Goal: Task Accomplishment & Management: Manage account settings

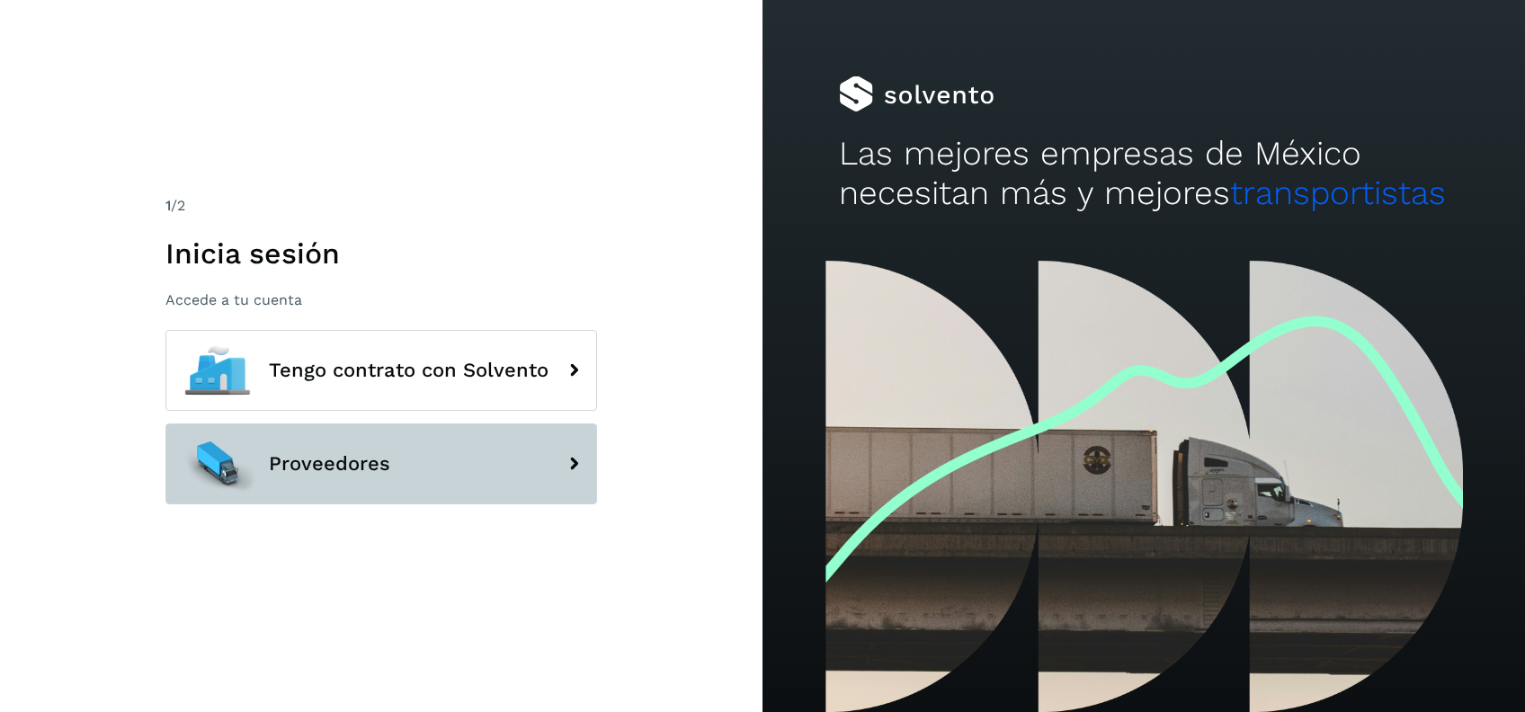
click at [345, 470] on span "Proveedores" at bounding box center [329, 464] width 121 height 22
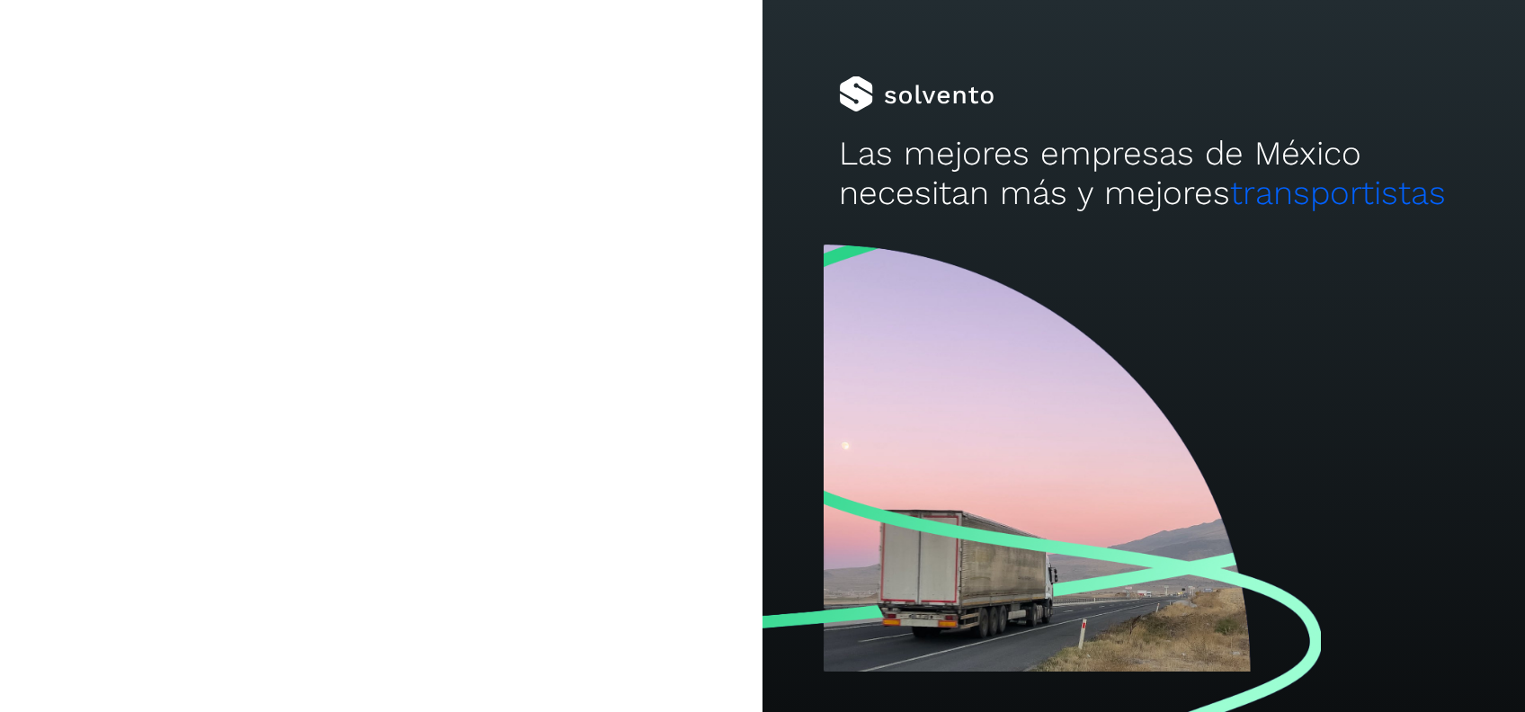
type input "**********"
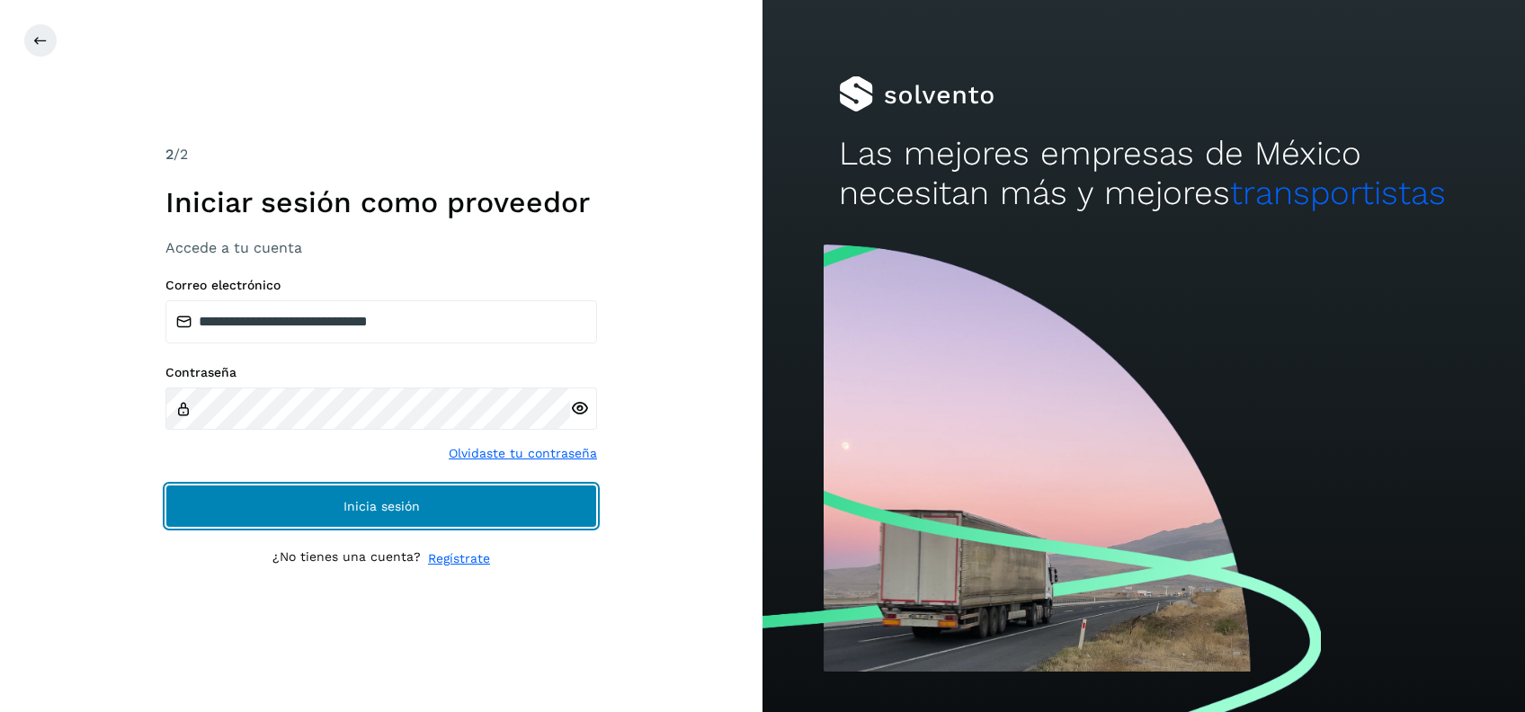
click at [326, 504] on button "Inicia sesión" at bounding box center [381, 506] width 432 height 43
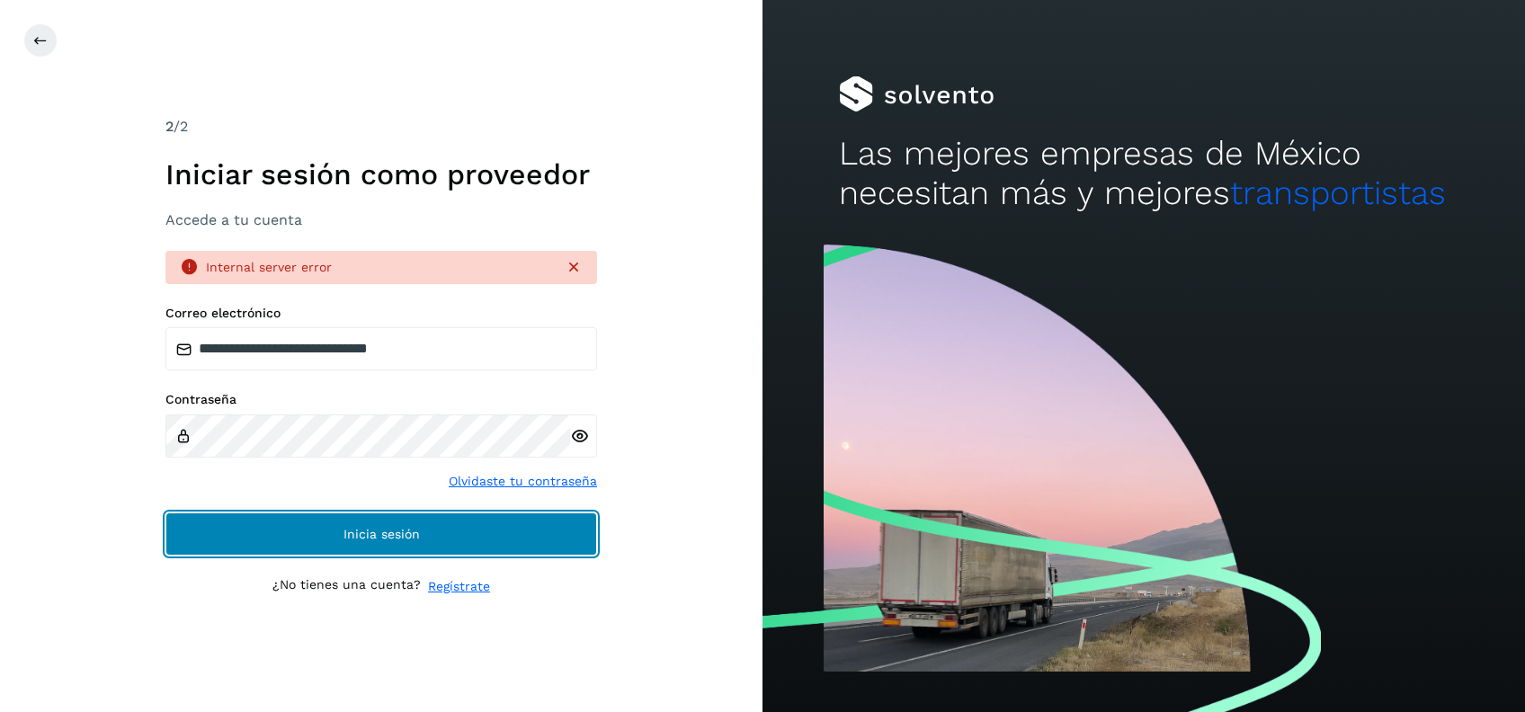
click at [318, 531] on button "Inicia sesión" at bounding box center [381, 534] width 432 height 43
click at [379, 532] on span "Inicia sesión" at bounding box center [381, 534] width 76 height 13
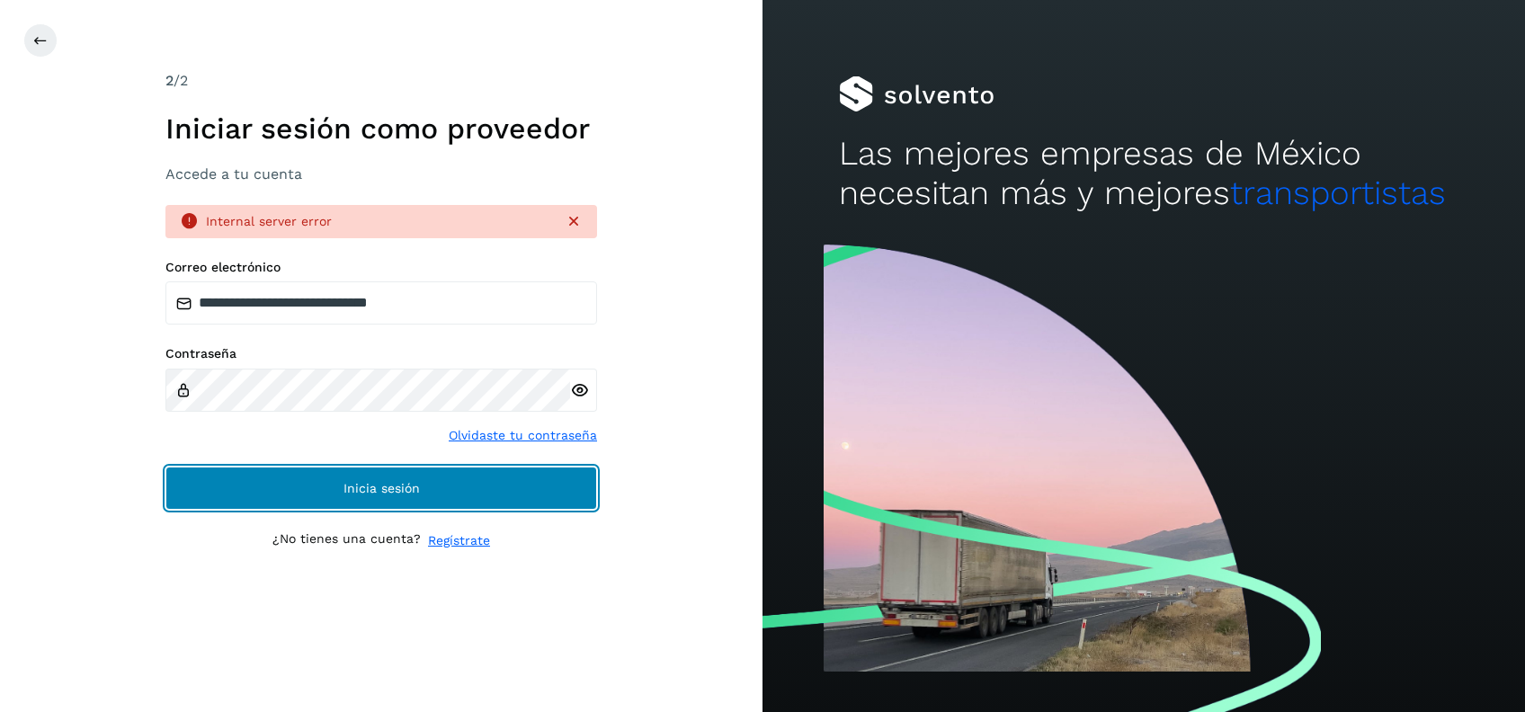
click at [407, 486] on span "Inicia sesión" at bounding box center [381, 488] width 76 height 13
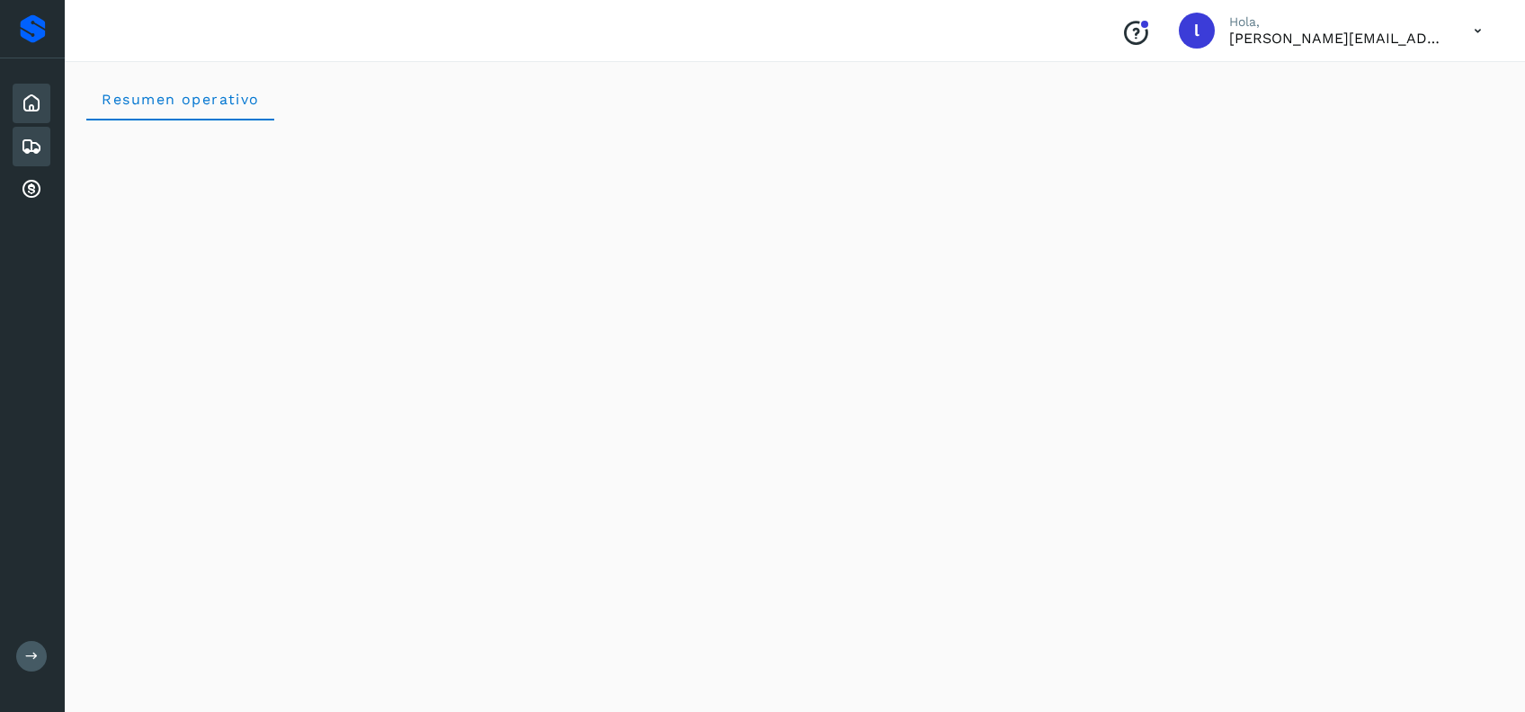
click at [26, 142] on icon at bounding box center [32, 147] width 22 height 22
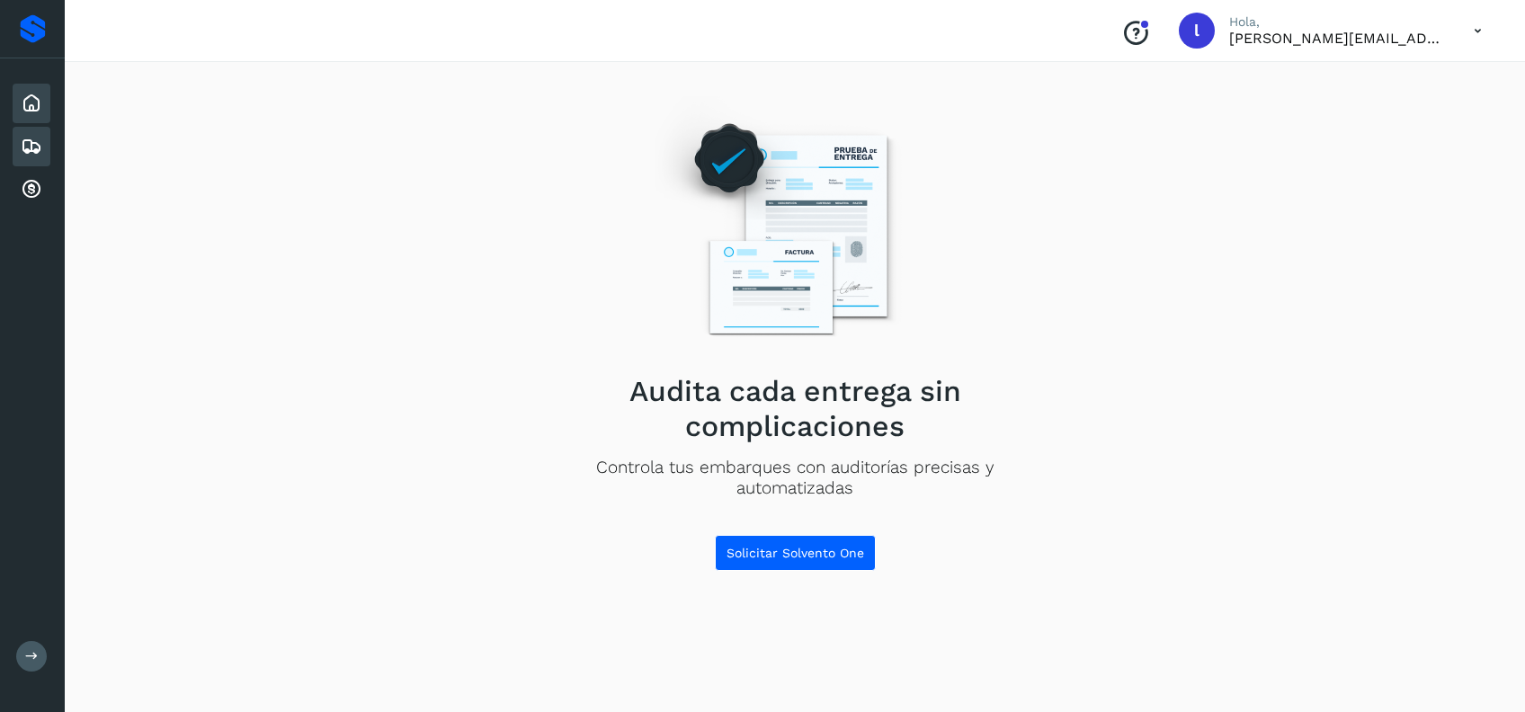
click at [34, 107] on icon at bounding box center [32, 104] width 22 height 22
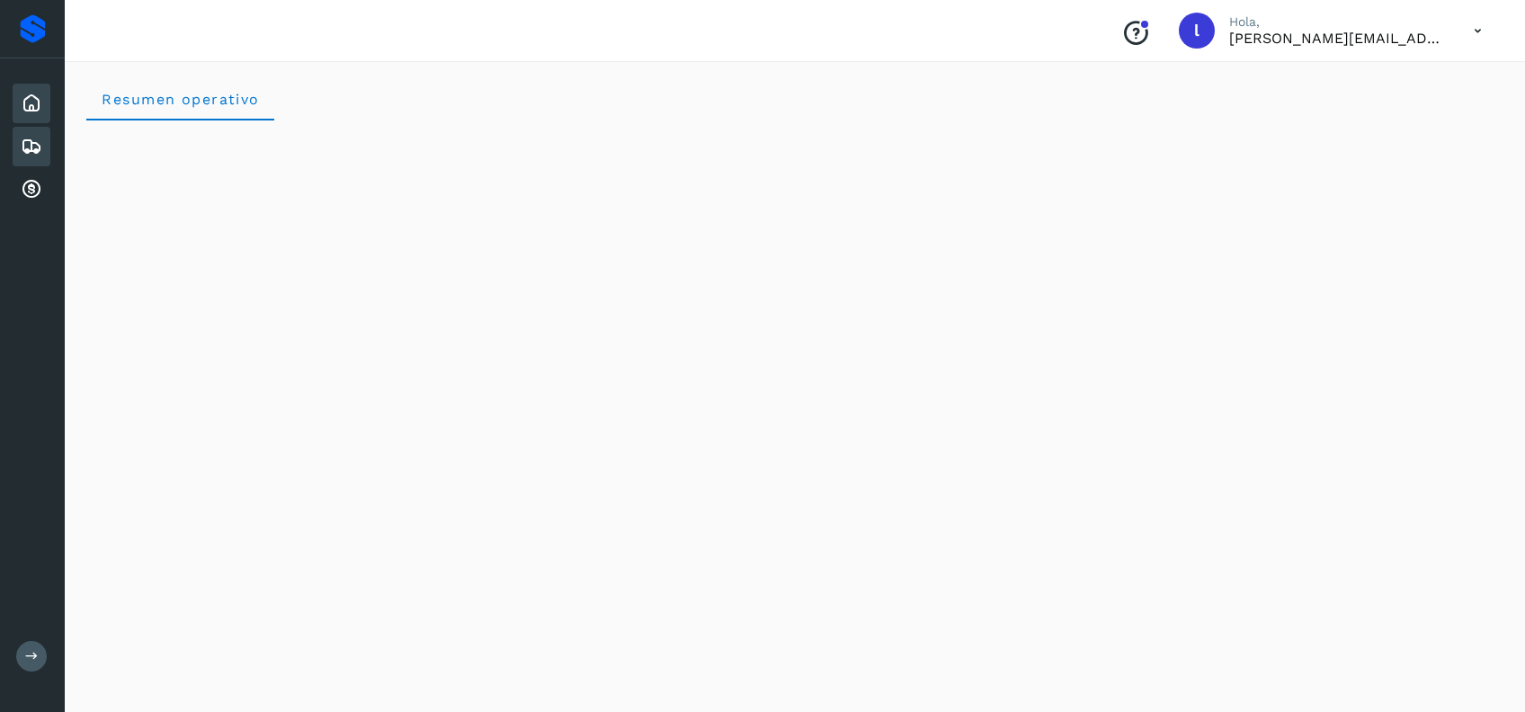
click at [32, 144] on icon at bounding box center [32, 147] width 22 height 22
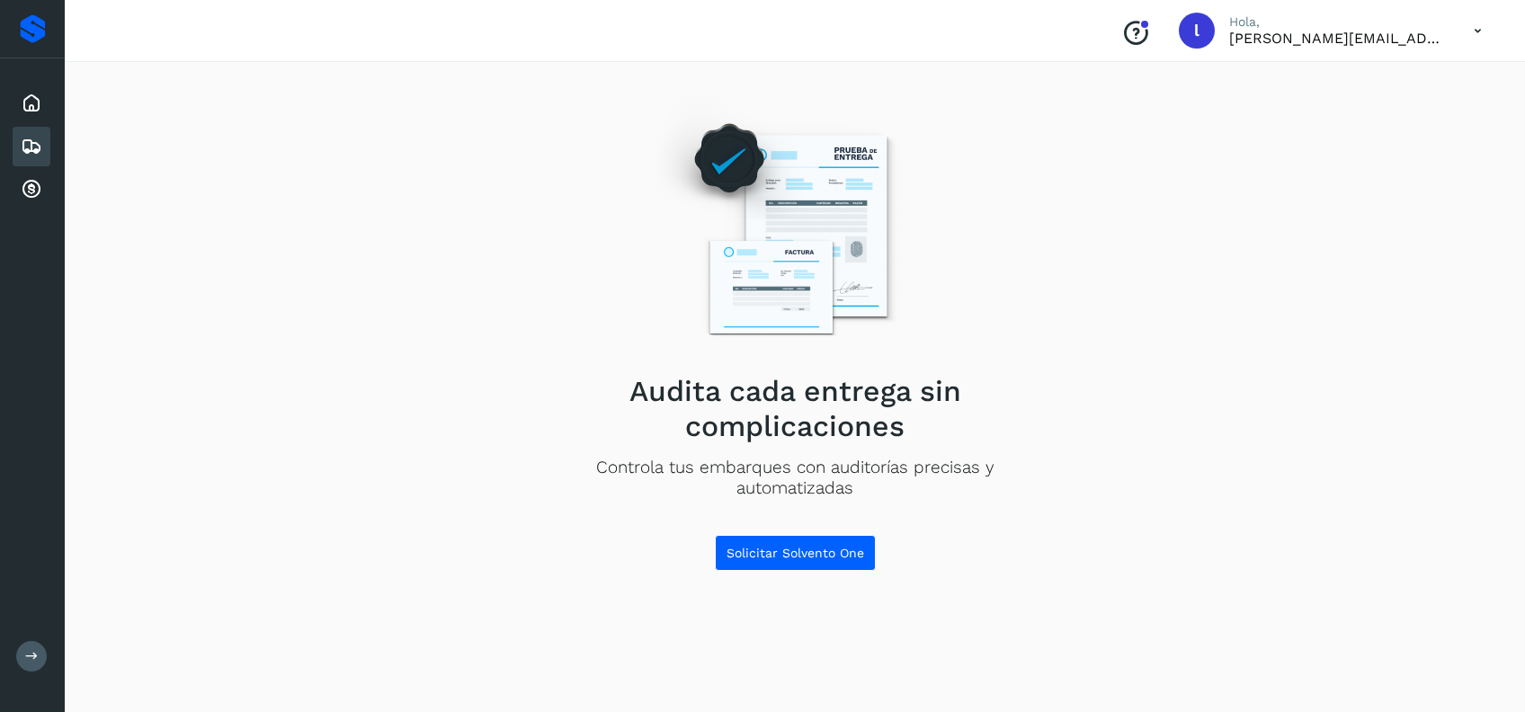
click at [50, 188] on div "Inicio Embarques Cuentas por cobrar" at bounding box center [32, 146] width 65 height 176
click at [41, 191] on icon at bounding box center [32, 190] width 22 height 22
